Goal: Transaction & Acquisition: Purchase product/service

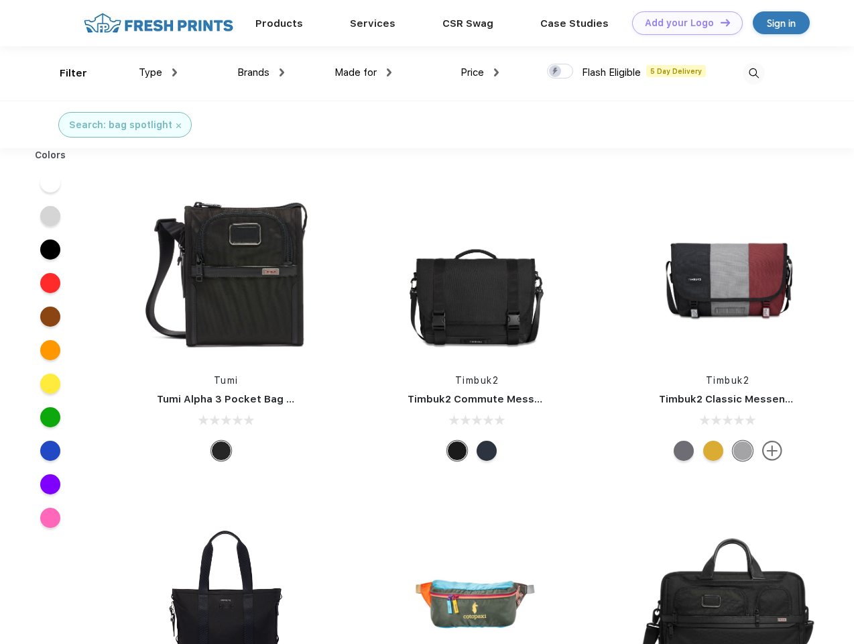
click at [683, 23] on link "Add your Logo Design Tool" at bounding box center [687, 22] width 111 height 23
click at [0, 0] on div "Design Tool" at bounding box center [0, 0] width 0 height 0
click at [719, 22] on link "Add your Logo Design Tool" at bounding box center [687, 22] width 111 height 23
click at [64, 73] on div "Filter" at bounding box center [73, 73] width 27 height 15
click at [158, 72] on span "Type" at bounding box center [150, 72] width 23 height 12
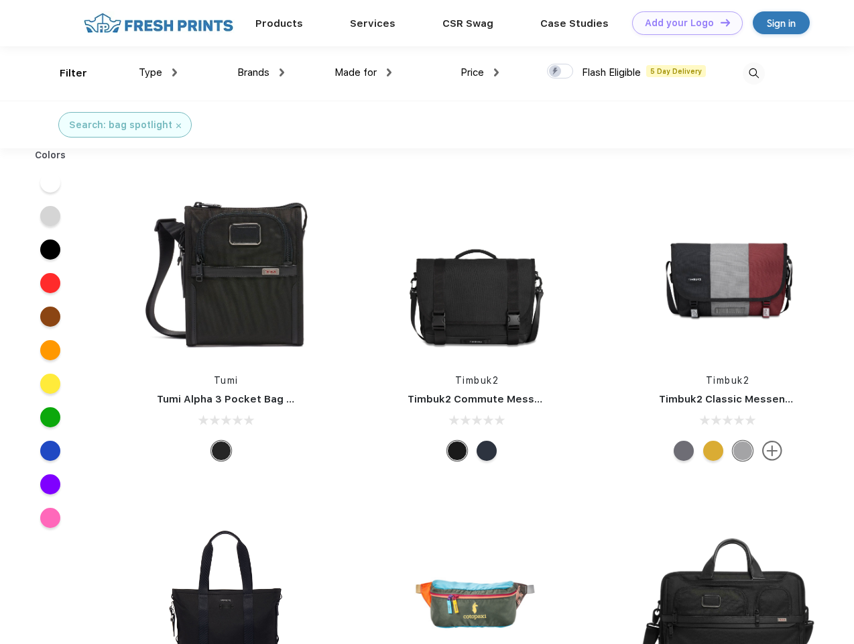
click at [261, 72] on span "Brands" at bounding box center [253, 72] width 32 height 12
click at [363, 72] on span "Made for" at bounding box center [356, 72] width 42 height 12
click at [480, 72] on span "Price" at bounding box center [472, 72] width 23 height 12
click at [561, 72] on div at bounding box center [560, 71] width 26 height 15
click at [556, 72] on input "checkbox" at bounding box center [551, 67] width 9 height 9
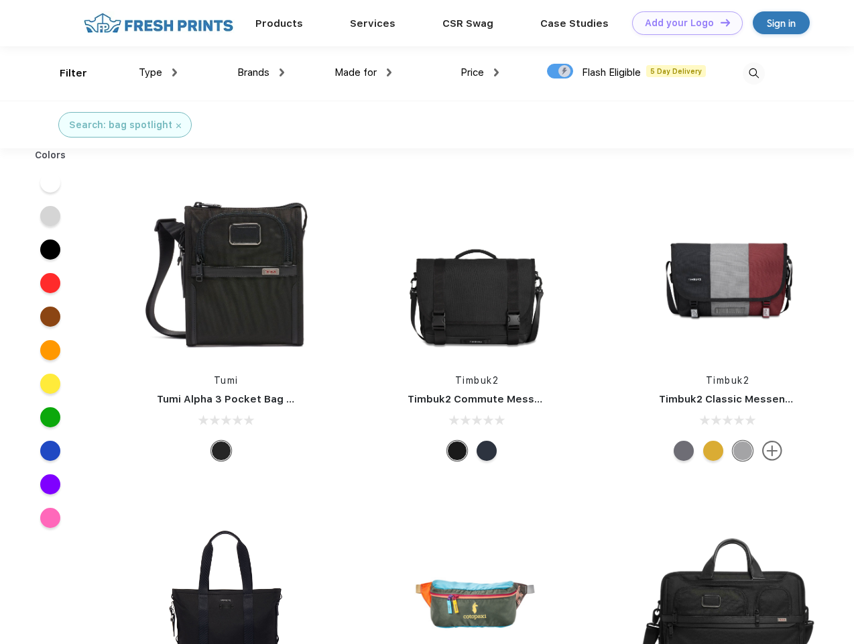
click at [754, 73] on img at bounding box center [754, 73] width 22 height 22
